Goal: Navigation & Orientation: Understand site structure

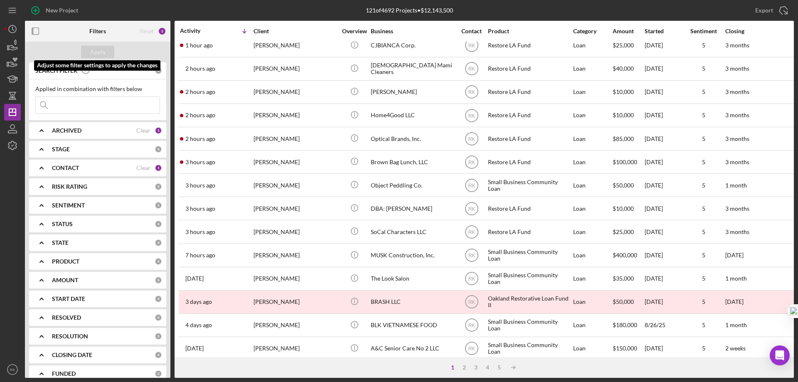
scroll to position [55, 0]
click at [34, 30] on icon "button" at bounding box center [35, 31] width 19 height 19
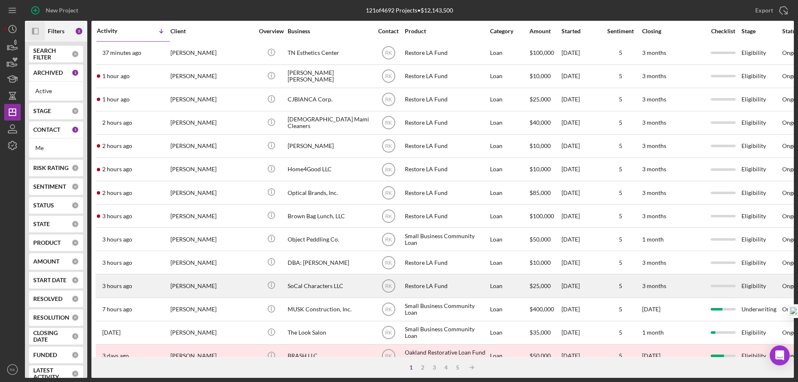
scroll to position [0, 0]
